Goal: Communication & Community: Answer question/provide support

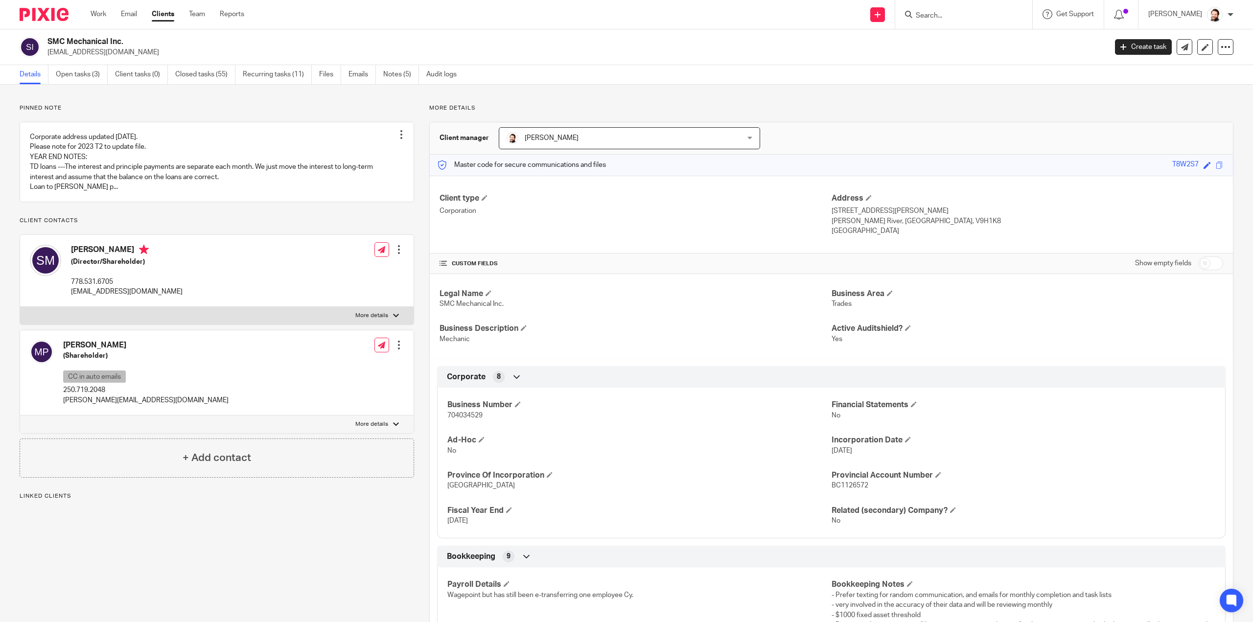
click at [457, 418] on p "704034529" at bounding box center [639, 416] width 384 height 10
copy span "704034529"
click at [76, 77] on link "Open tasks (3)" at bounding box center [82, 74] width 52 height 19
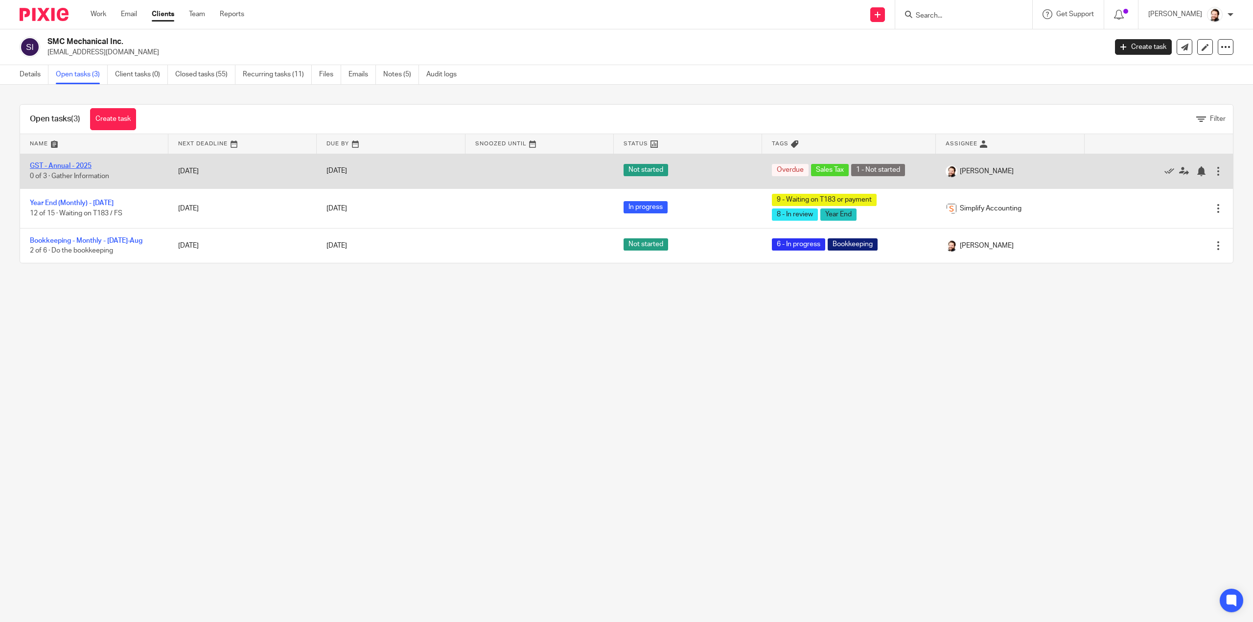
click at [82, 165] on link "GST - Annual - 2025" at bounding box center [61, 165] width 62 height 7
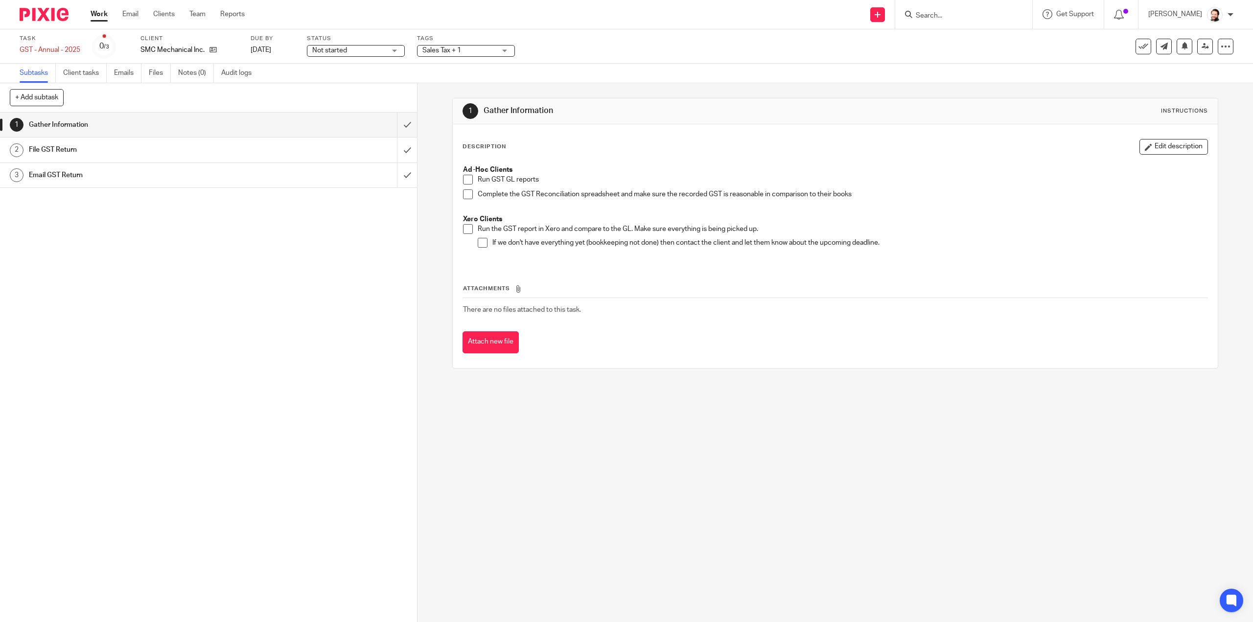
click at [463, 229] on span at bounding box center [468, 229] width 10 height 10
drag, startPoint x: 479, startPoint y: 245, endPoint x: 455, endPoint y: 227, distance: 30.0
click at [479, 245] on span at bounding box center [483, 243] width 10 height 10
click at [398, 130] on input "submit" at bounding box center [208, 125] width 417 height 24
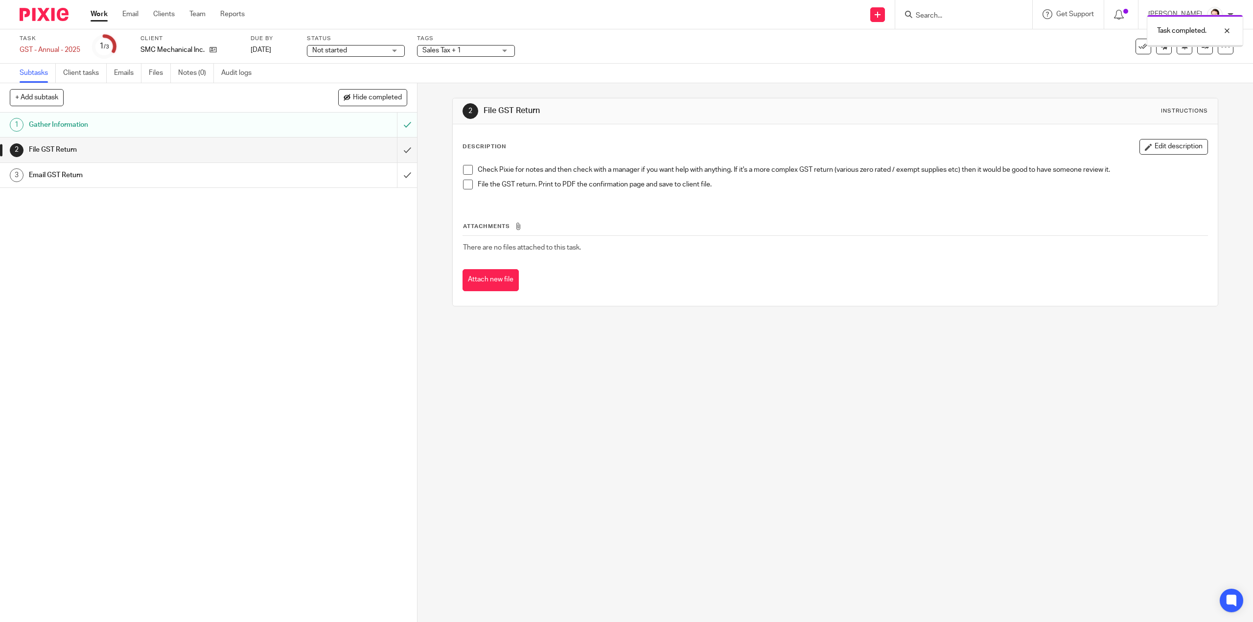
click at [465, 183] on span at bounding box center [468, 185] width 10 height 10
drag, startPoint x: 463, startPoint y: 172, endPoint x: 429, endPoint y: 167, distance: 34.6
click at [463, 172] on span at bounding box center [468, 170] width 10 height 10
click at [391, 153] on input "submit" at bounding box center [208, 149] width 417 height 24
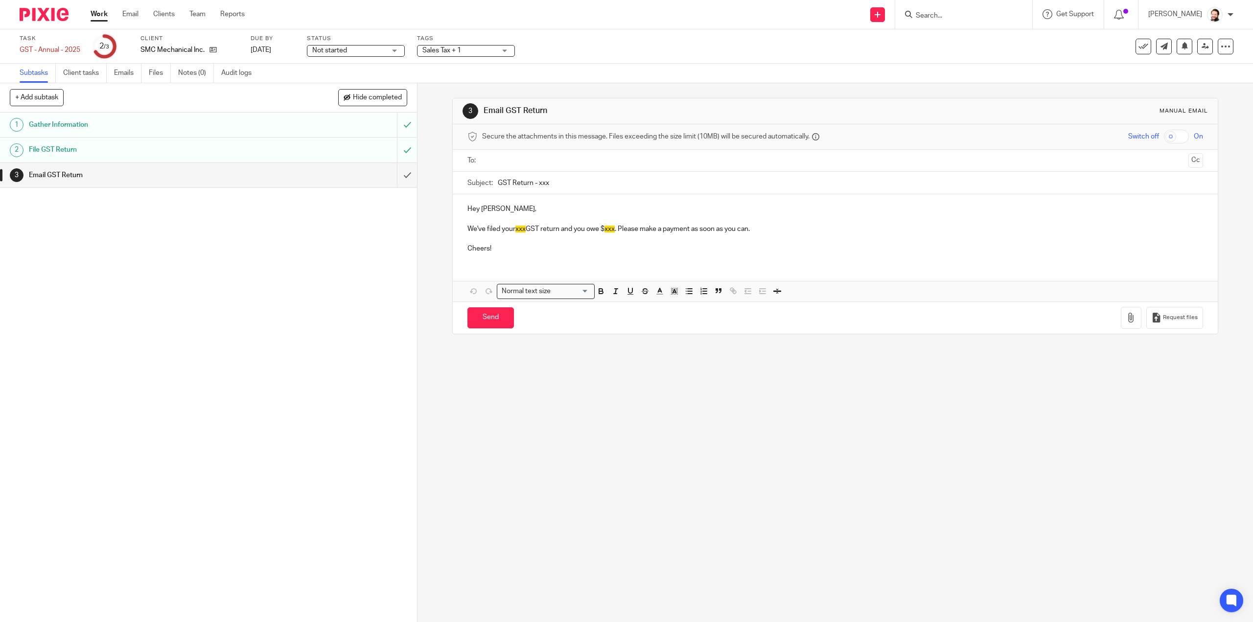
click at [492, 159] on input "text" at bounding box center [834, 160] width 698 height 11
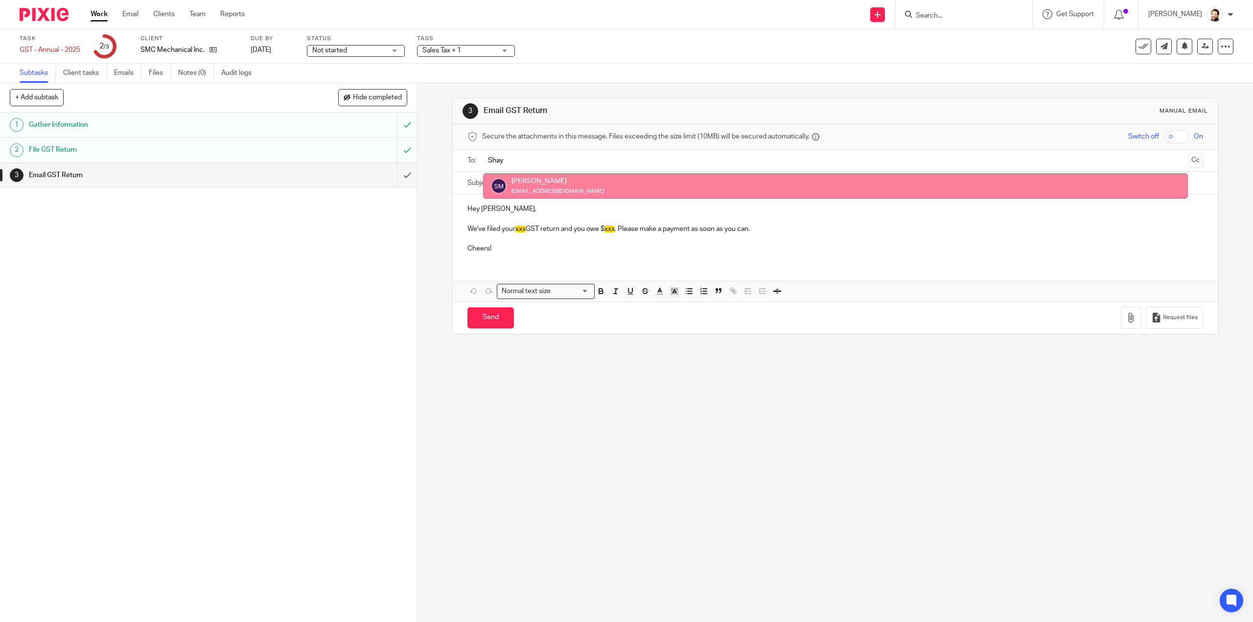
type input "Shay"
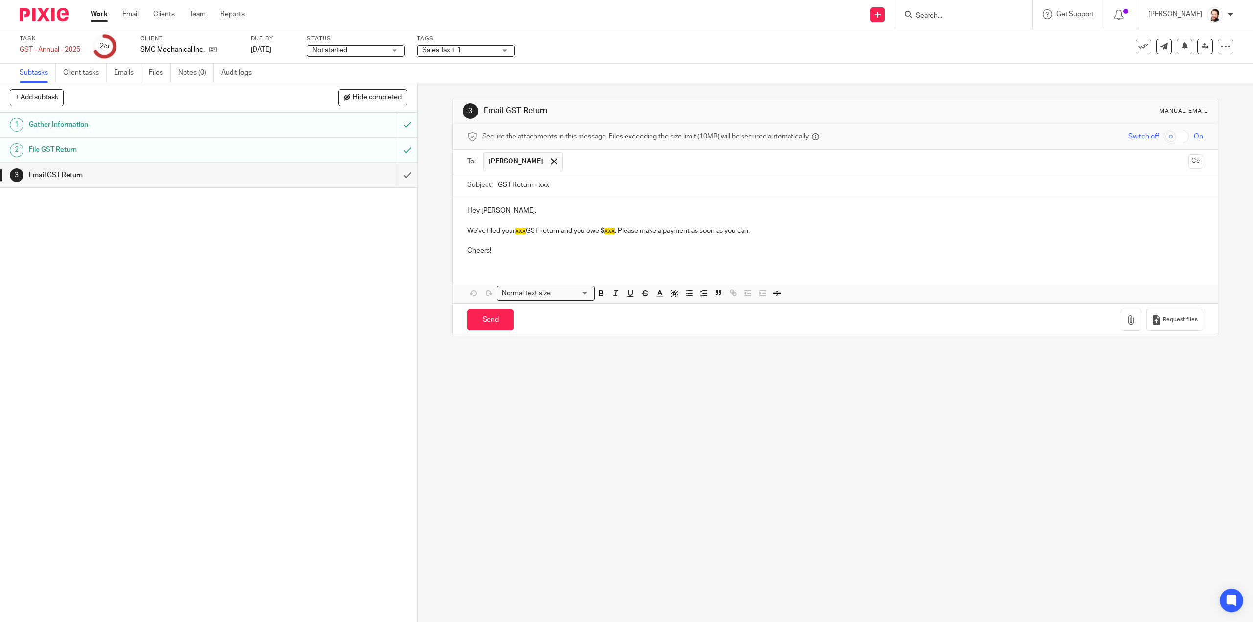
click at [538, 184] on input "GST Return - xxx" at bounding box center [850, 185] width 705 height 22
type input "GST Return - 2025"
click at [518, 229] on span "xxx" at bounding box center [520, 231] width 10 height 7
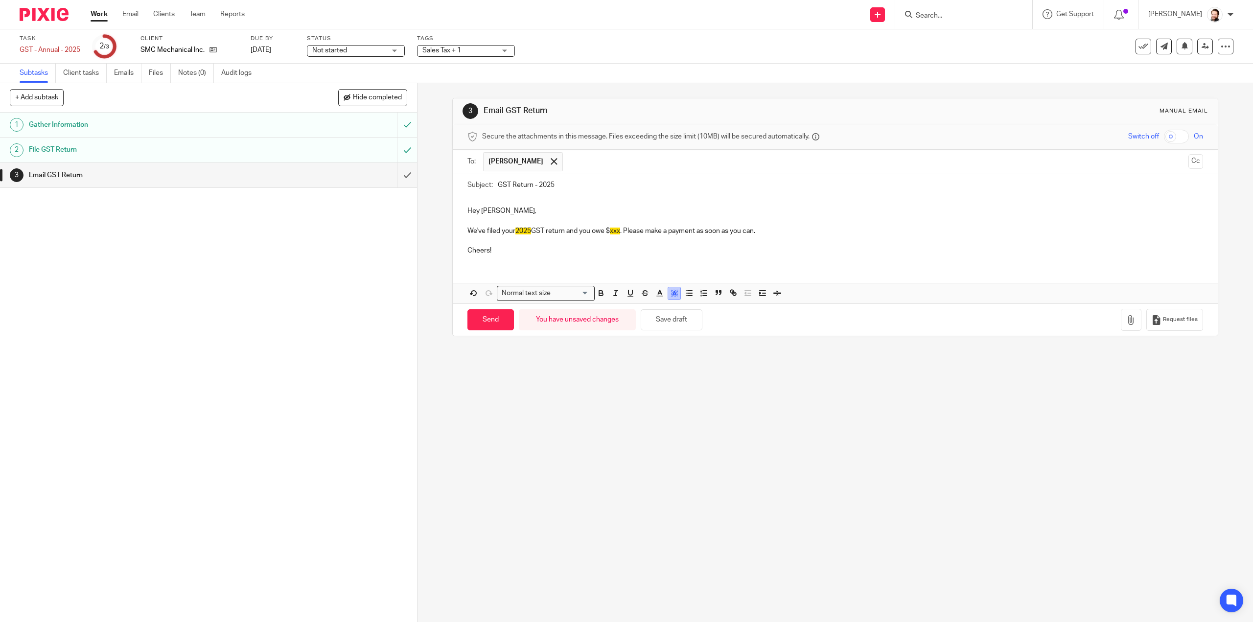
click at [673, 295] on icon "button" at bounding box center [673, 295] width 0 height 0
click at [649, 300] on div "Compact color picker" at bounding box center [687, 315] width 122 height 33
click at [516, 242] on p at bounding box center [834, 241] width 735 height 10
drag, startPoint x: 531, startPoint y: 231, endPoint x: 516, endPoint y: 233, distance: 14.8
click at [516, 233] on span "2025" at bounding box center [523, 231] width 16 height 7
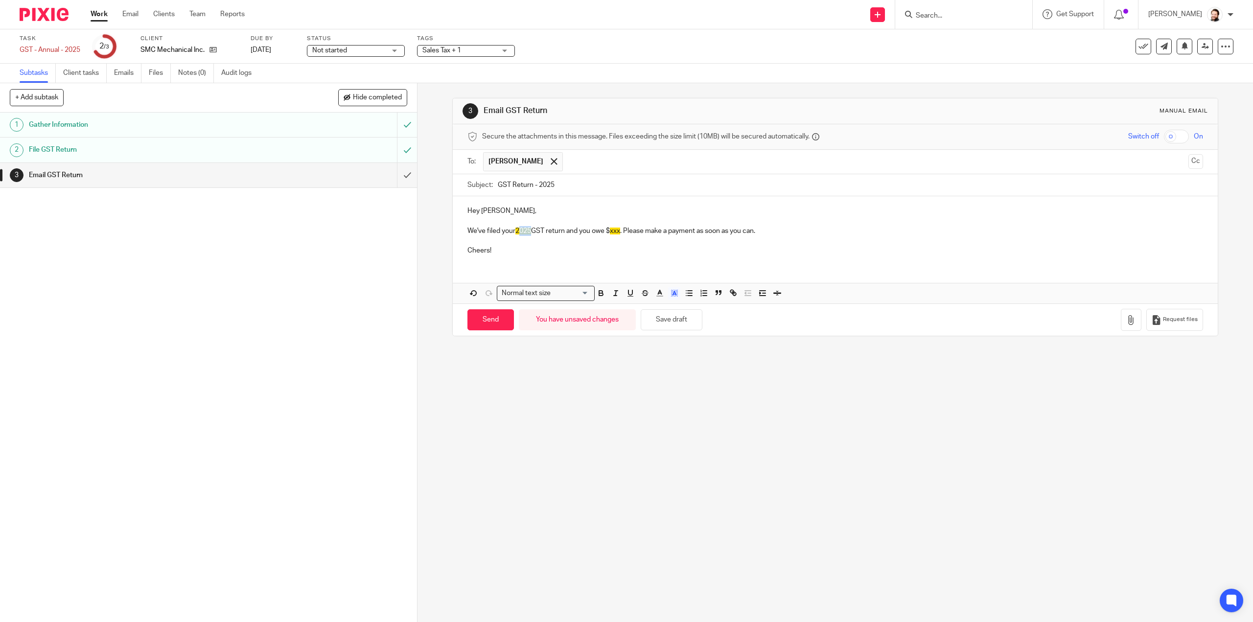
click at [526, 231] on span "2025" at bounding box center [523, 231] width 16 height 7
click at [528, 231] on span "2025" at bounding box center [523, 231] width 16 height 7
drag, startPoint x: 532, startPoint y: 230, endPoint x: 515, endPoint y: 233, distance: 17.9
click at [515, 233] on p "We've filed your 2025 GST return and you owe $ xxx . Please make a payment as s…" at bounding box center [834, 231] width 735 height 10
click at [670, 292] on icon "button" at bounding box center [674, 293] width 9 height 9
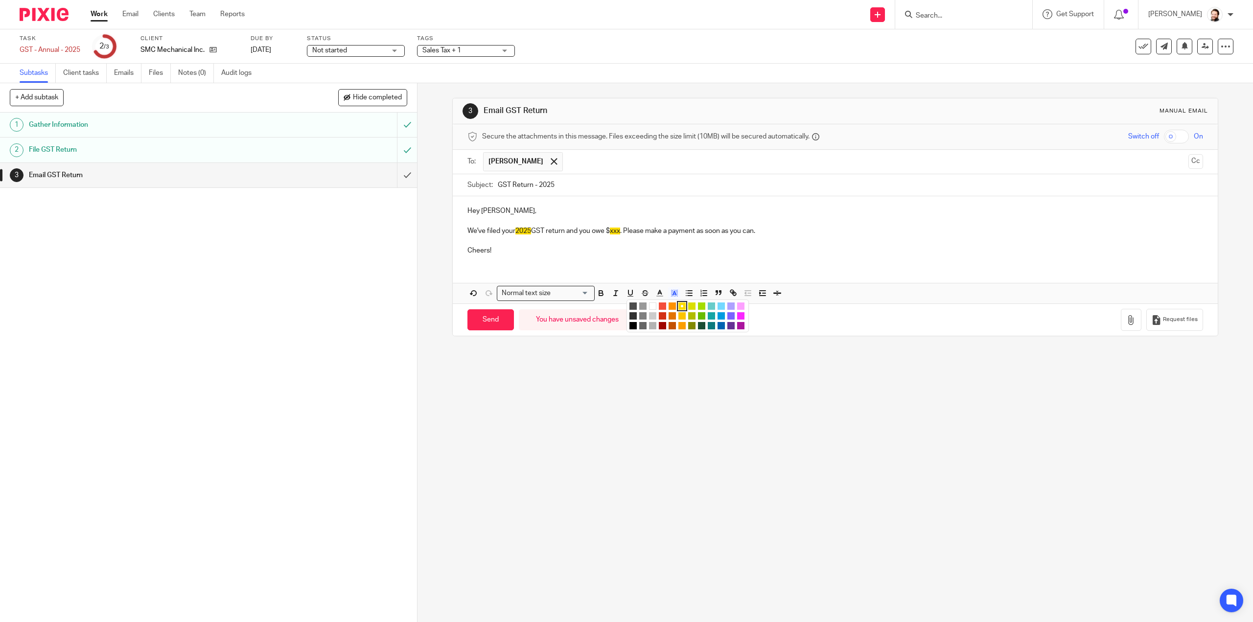
click at [649, 305] on li "color:#FFFFFF" at bounding box center [652, 305] width 7 height 7
click at [617, 231] on span "xxx" at bounding box center [618, 231] width 10 height 7
click at [673, 293] on icon "button" at bounding box center [674, 293] width 9 height 9
click at [649, 304] on li "color:#FFFFFF" at bounding box center [652, 305] width 7 height 7
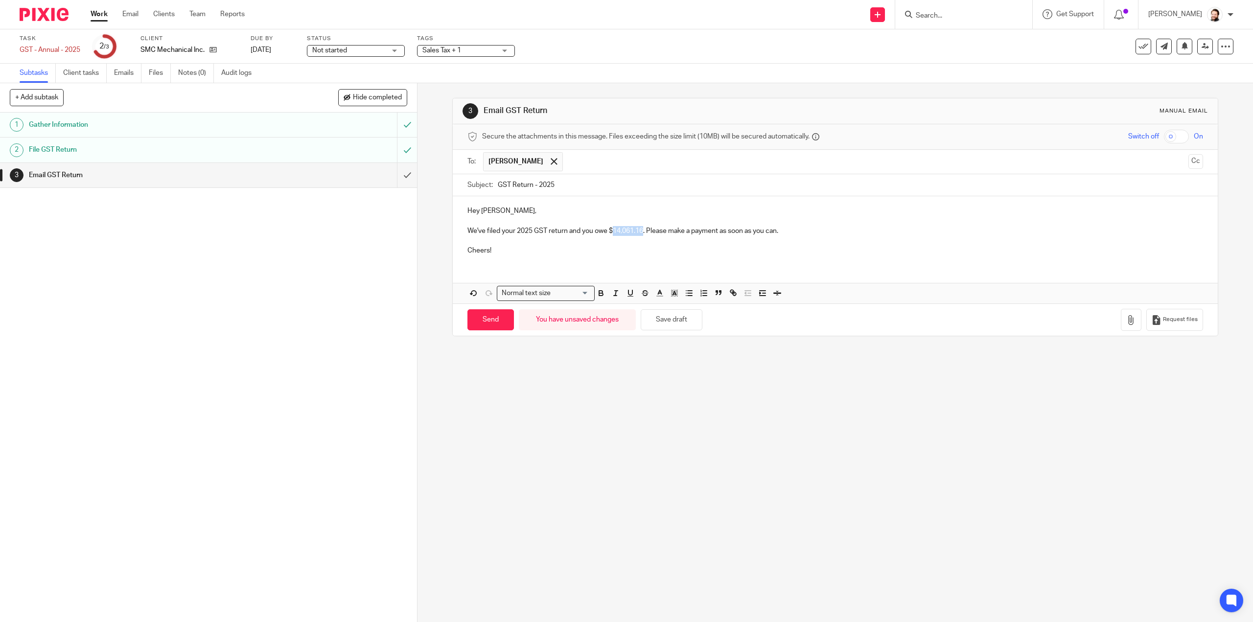
click at [641, 231] on p "We've filed your 2025 GST return and you owe $14,061.16. Please make a payment …" at bounding box center [834, 231] width 735 height 10
drag, startPoint x: 646, startPoint y: 229, endPoint x: 797, endPoint y: 235, distance: 151.3
click at [797, 235] on div "Hey Shayne, We've filed your 2025 GST return and you owe $14,061.16. Please mak…" at bounding box center [835, 229] width 764 height 67
click at [713, 226] on p "We've filed your 2025 GST return and you owe $14,061.16 net of installments" at bounding box center [834, 231] width 735 height 10
click at [1126, 317] on icon "button" at bounding box center [1131, 320] width 10 height 10
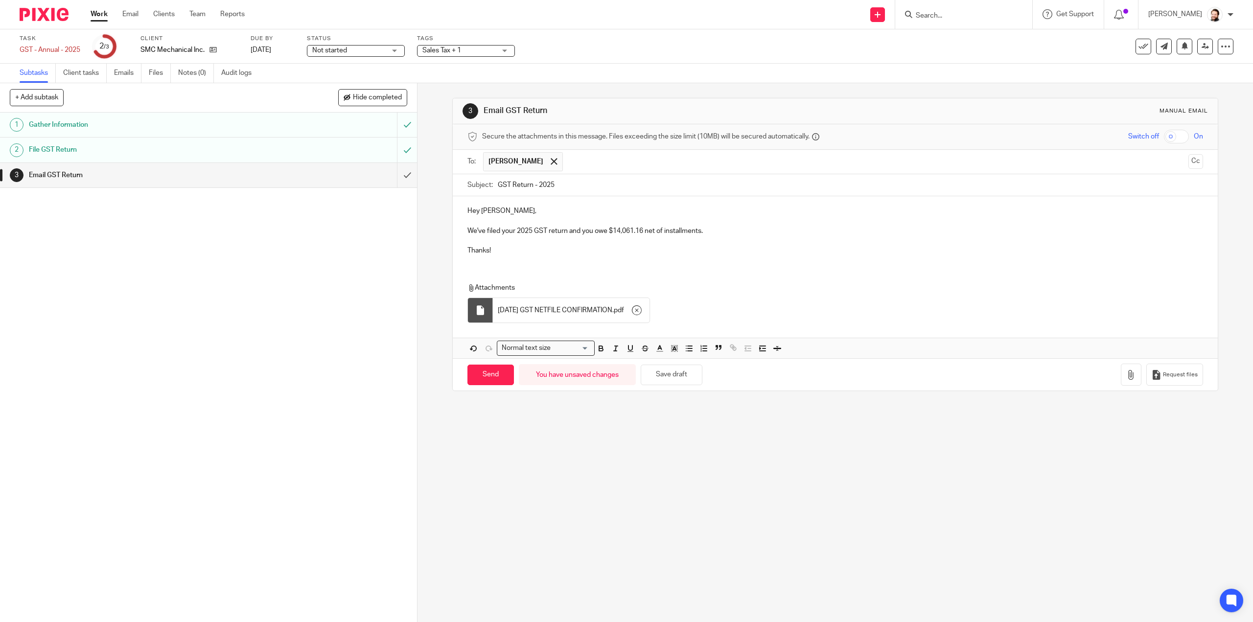
click at [472, 227] on p "We've filed your 2025 GST return and you owe $14,061.16 net of installments." at bounding box center [834, 231] width 735 height 10
drag, startPoint x: 693, startPoint y: 560, endPoint x: 659, endPoint y: 551, distance: 35.4
click at [693, 559] on div "3 Email GST Return Manual email Secure the attachments in this message. Files e…" at bounding box center [834, 352] width 835 height 539
click at [489, 371] on input "Send" at bounding box center [490, 375] width 46 height 21
type input "Sent"
